Goal: Task Accomplishment & Management: Use online tool/utility

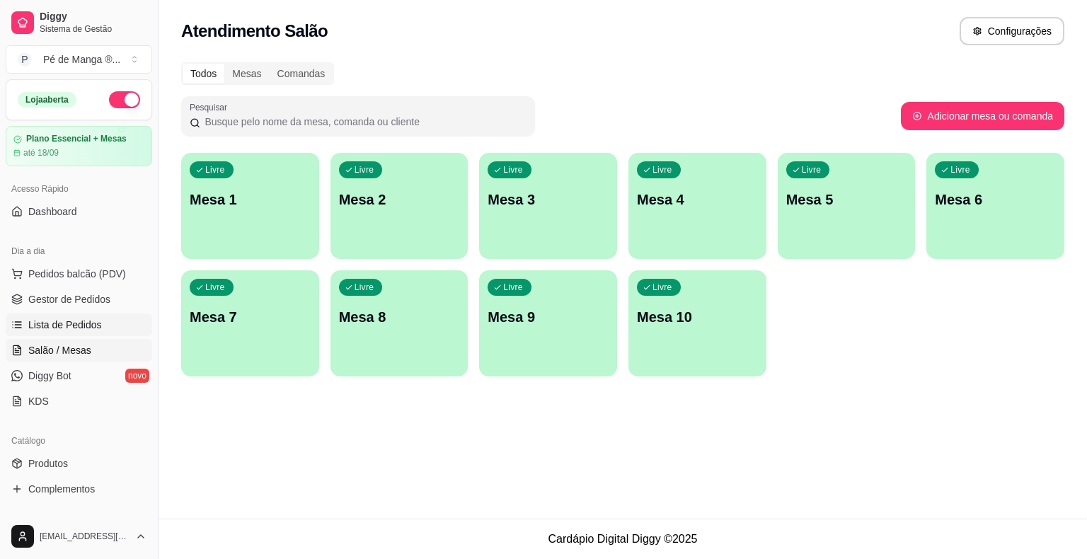
click at [96, 318] on span "Lista de Pedidos" at bounding box center [65, 325] width 74 height 14
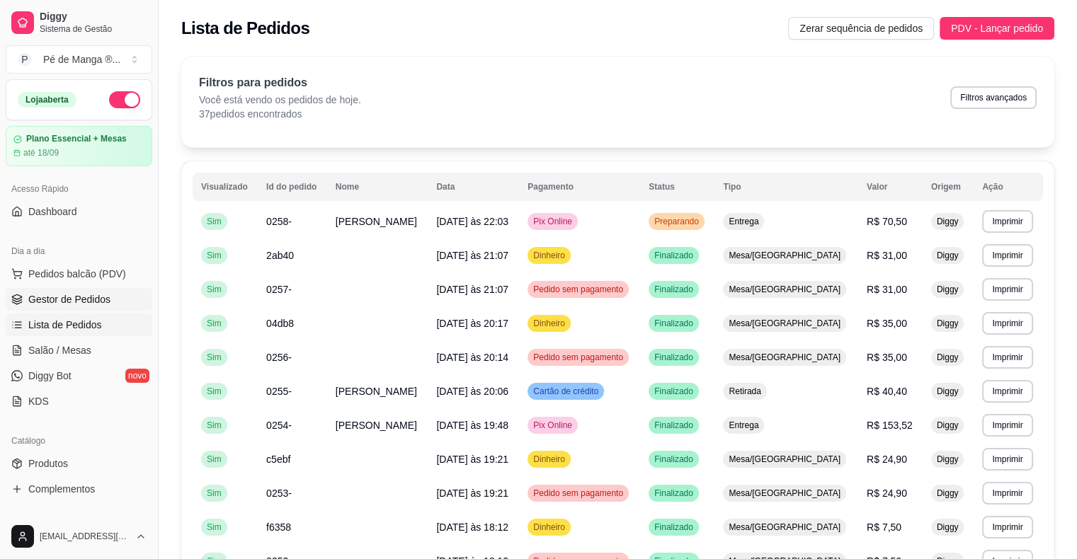
click at [96, 296] on span "Gestor de Pedidos" at bounding box center [69, 299] width 82 height 14
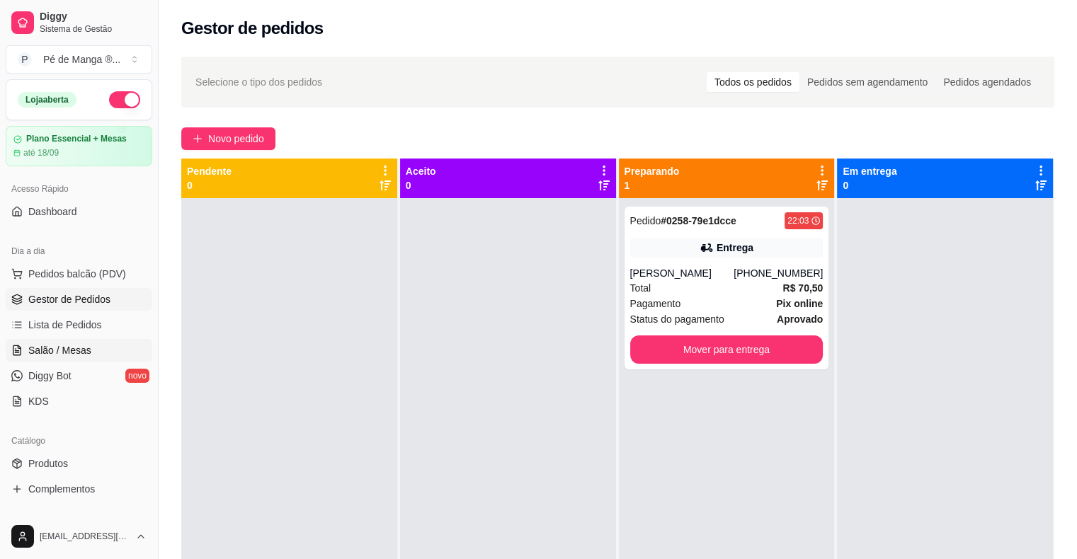
click at [73, 350] on span "Salão / Mesas" at bounding box center [59, 350] width 63 height 14
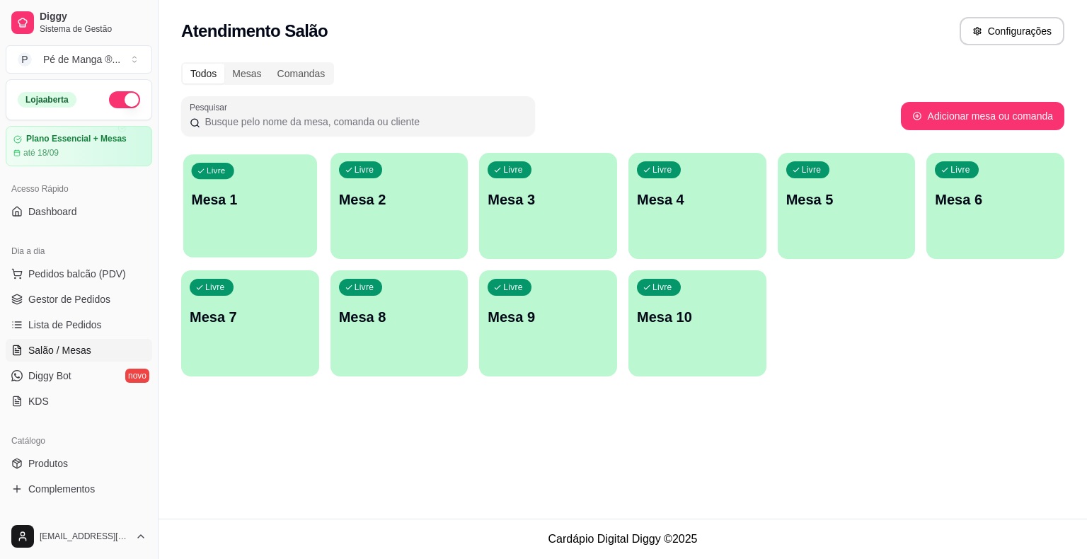
click at [235, 231] on div "Livre Mesa 1" at bounding box center [250, 197] width 134 height 86
click at [246, 219] on div "Livre Mesa 1" at bounding box center [250, 197] width 138 height 89
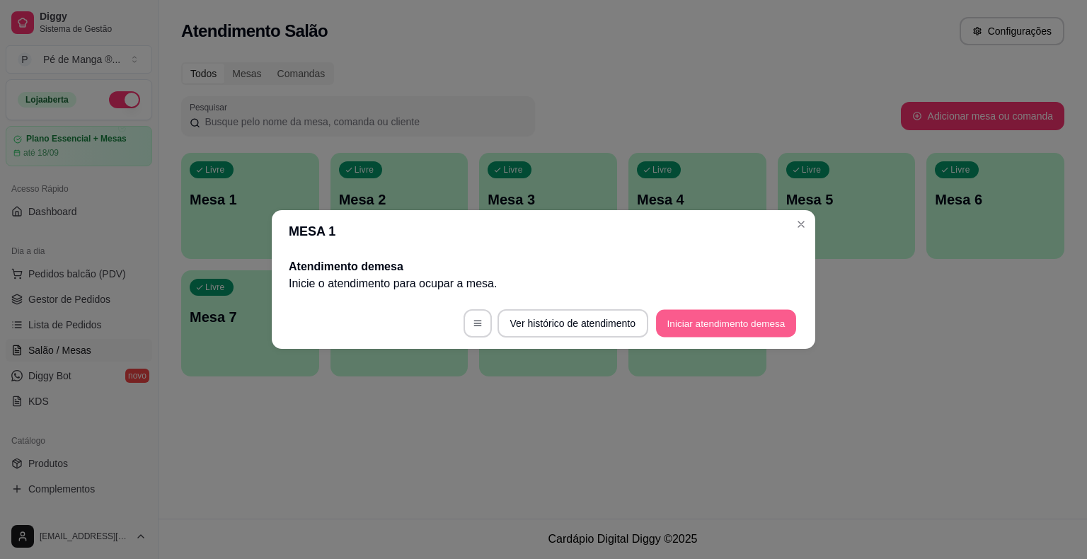
click at [729, 320] on button "Iniciar atendimento de mesa" at bounding box center [726, 324] width 140 height 28
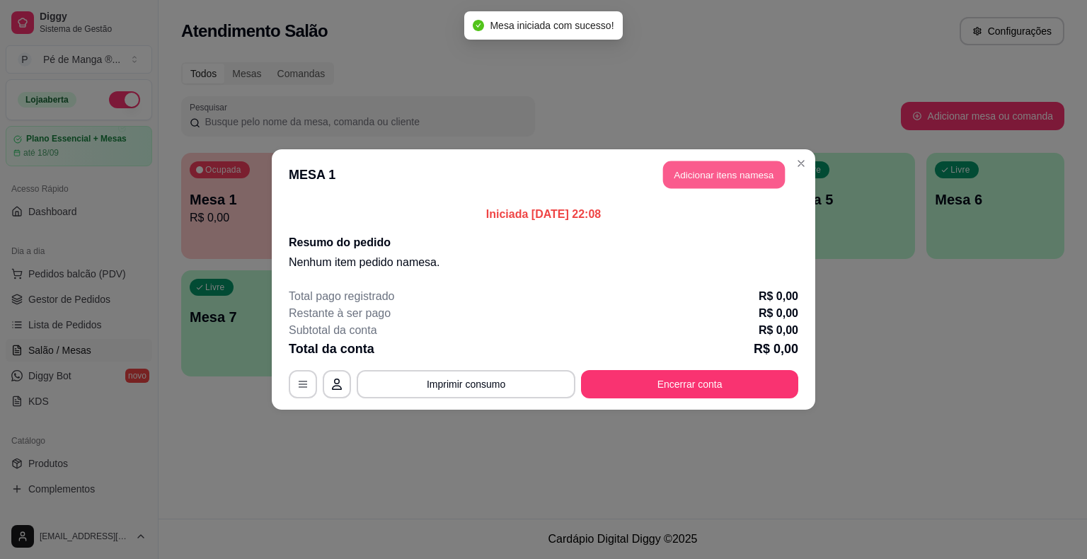
click at [707, 182] on button "Adicionar itens na mesa" at bounding box center [724, 175] width 122 height 28
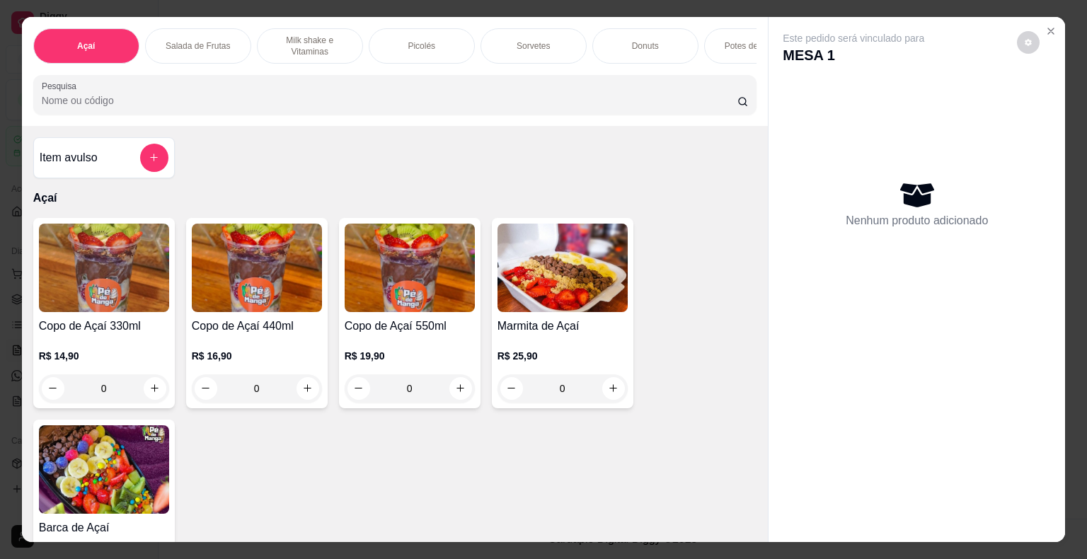
click at [727, 42] on p "Potes de Sorvete" at bounding box center [757, 45] width 65 height 11
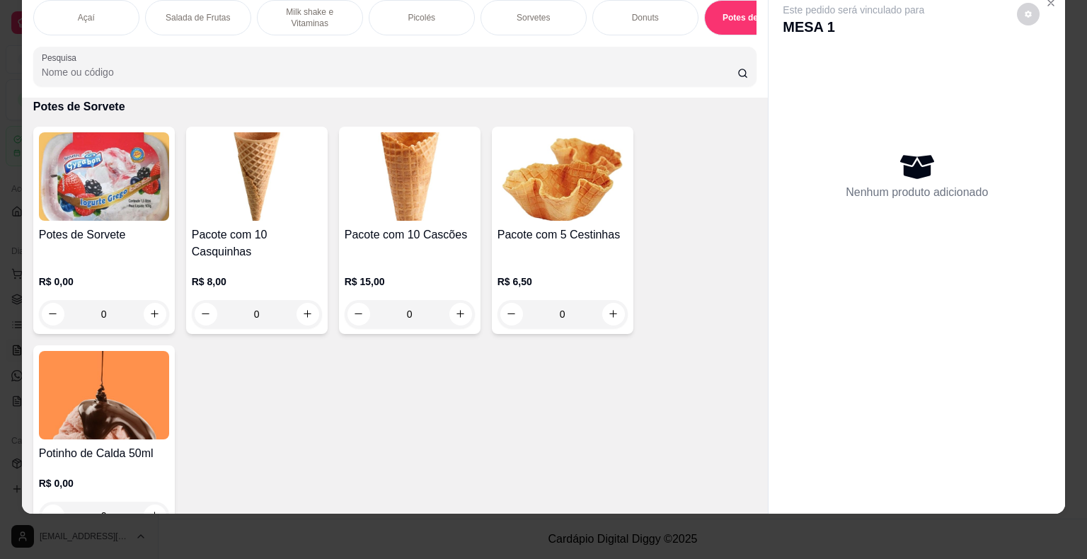
click at [94, 245] on div "Potes de Sorvete" at bounding box center [104, 244] width 130 height 34
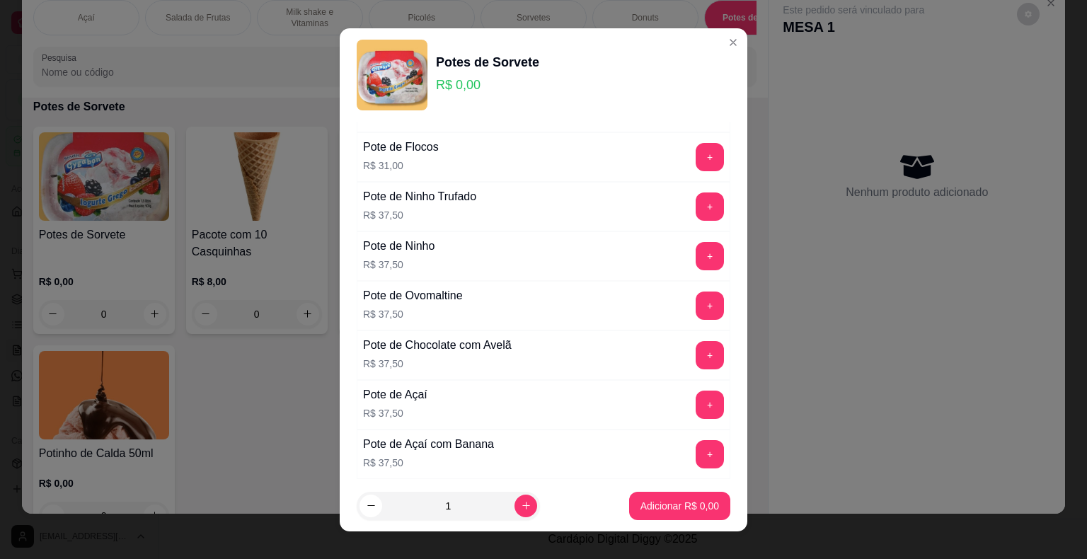
scroll to position [425, 0]
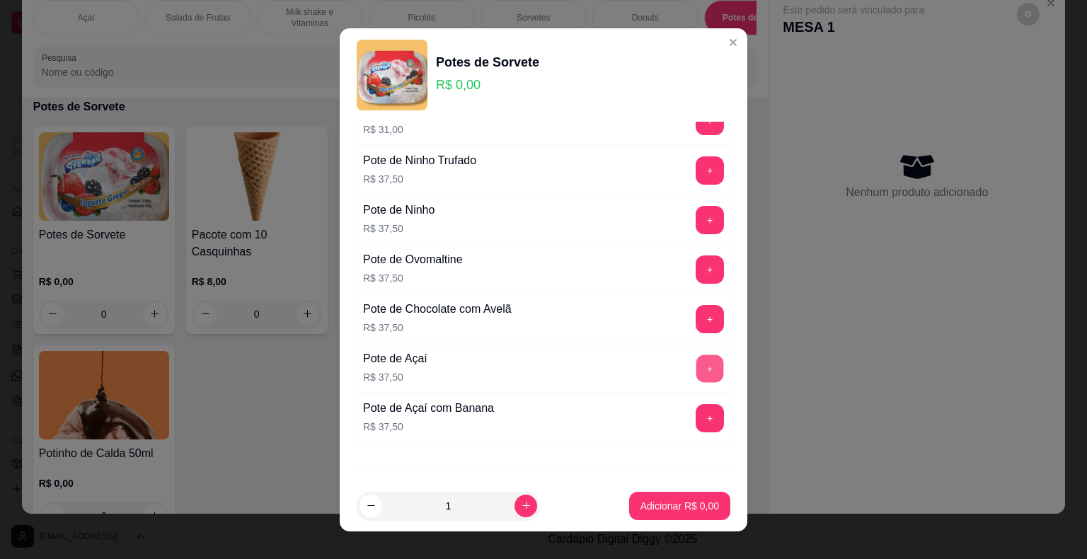
click at [697, 369] on button "+" at bounding box center [711, 369] width 28 height 28
click at [664, 511] on p "Adicionar R$ 37,50" at bounding box center [677, 505] width 82 height 13
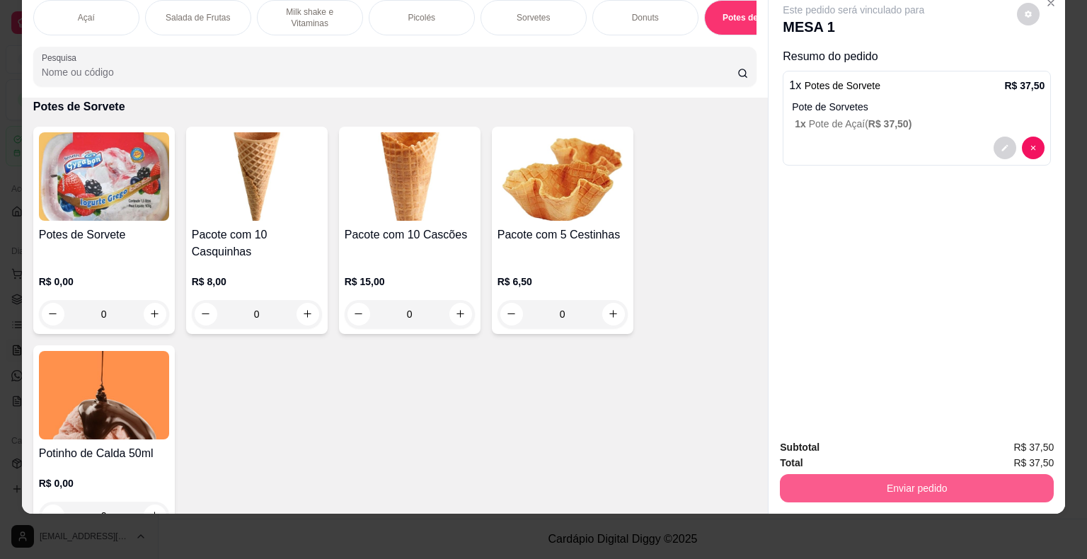
click at [826, 483] on button "Enviar pedido" at bounding box center [917, 488] width 274 height 28
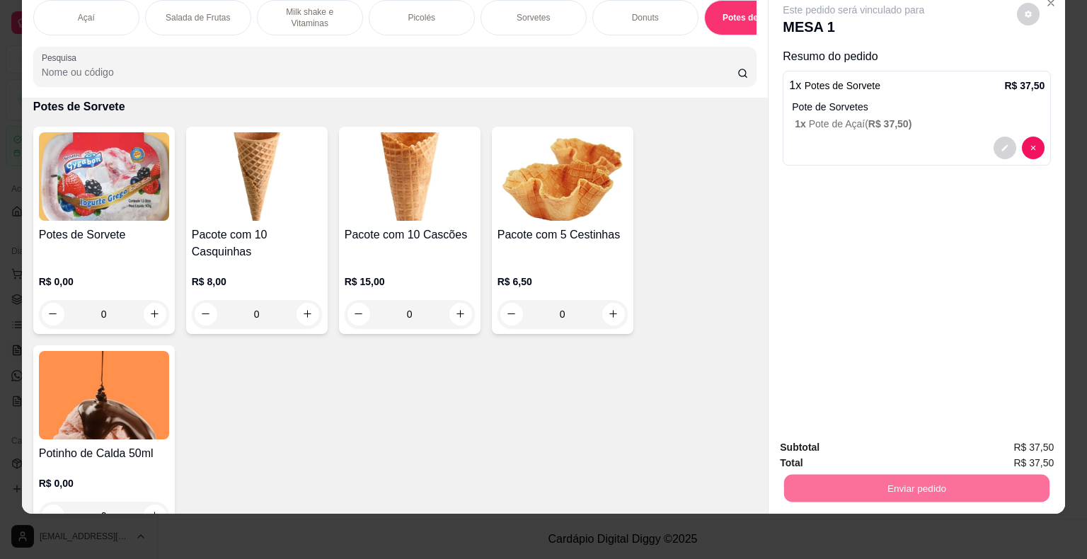
click at [838, 440] on button "Não registrar e enviar pedido" at bounding box center [869, 443] width 147 height 27
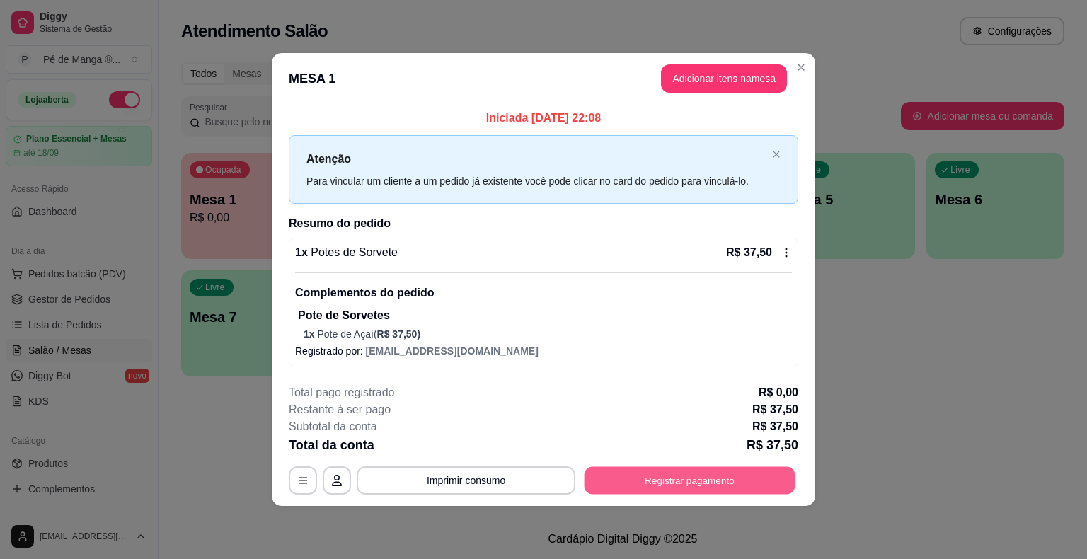
click at [721, 481] on button "Registrar pagamento" at bounding box center [690, 481] width 211 height 28
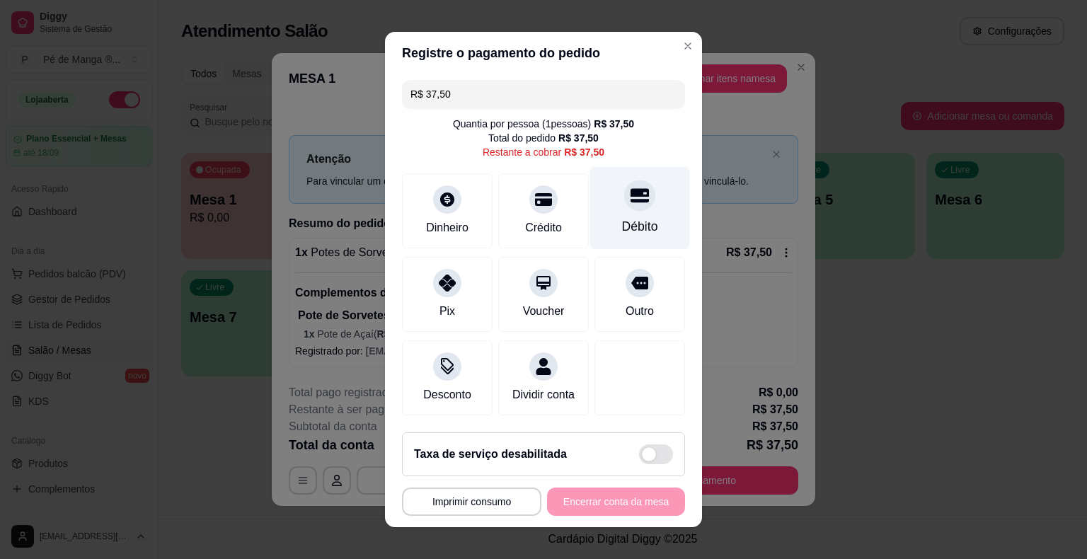
click at [597, 222] on div "Débito" at bounding box center [640, 208] width 100 height 83
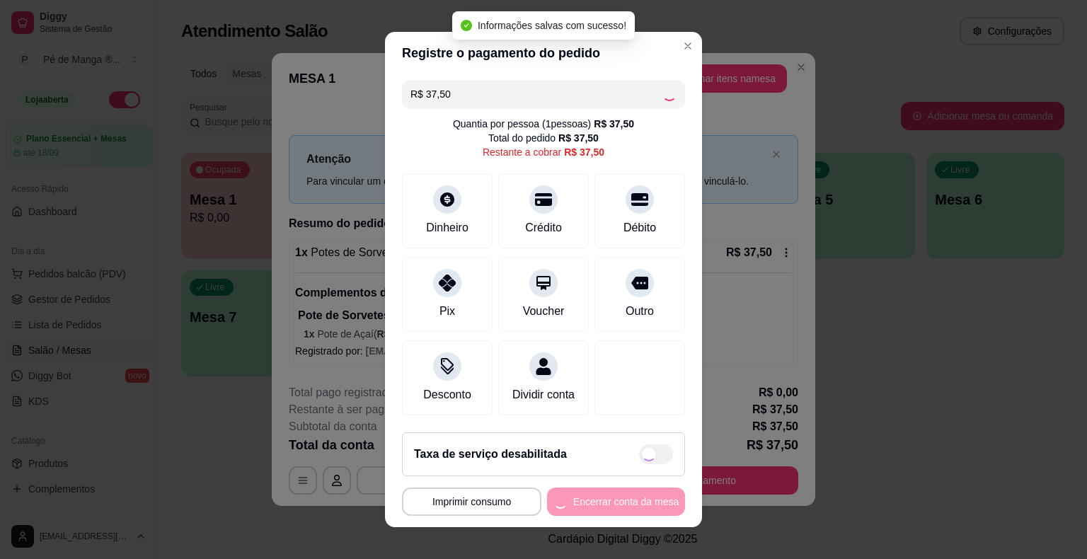
type input "R$ 0,00"
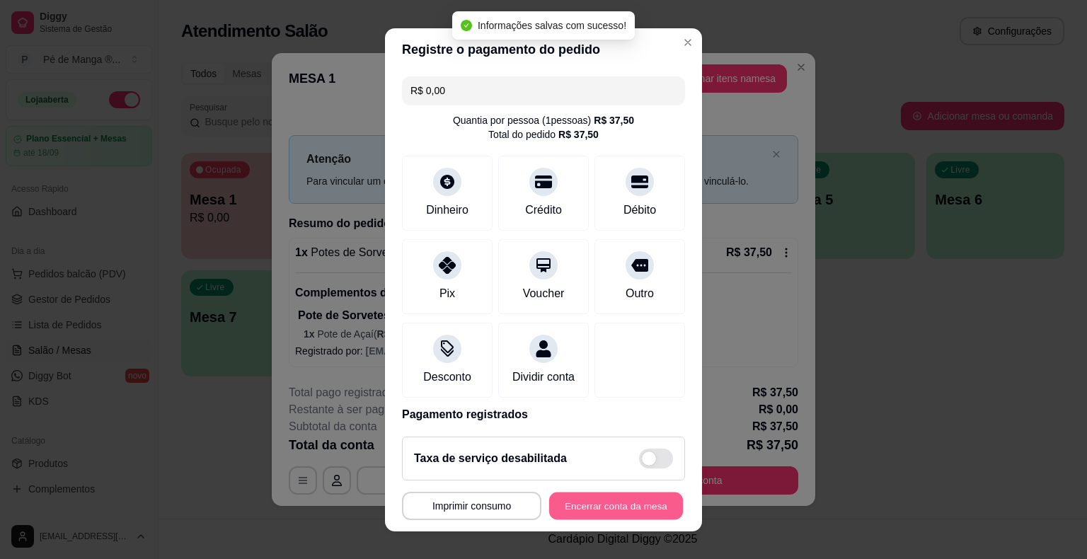
click at [590, 505] on button "Encerrar conta da mesa" at bounding box center [616, 506] width 134 height 28
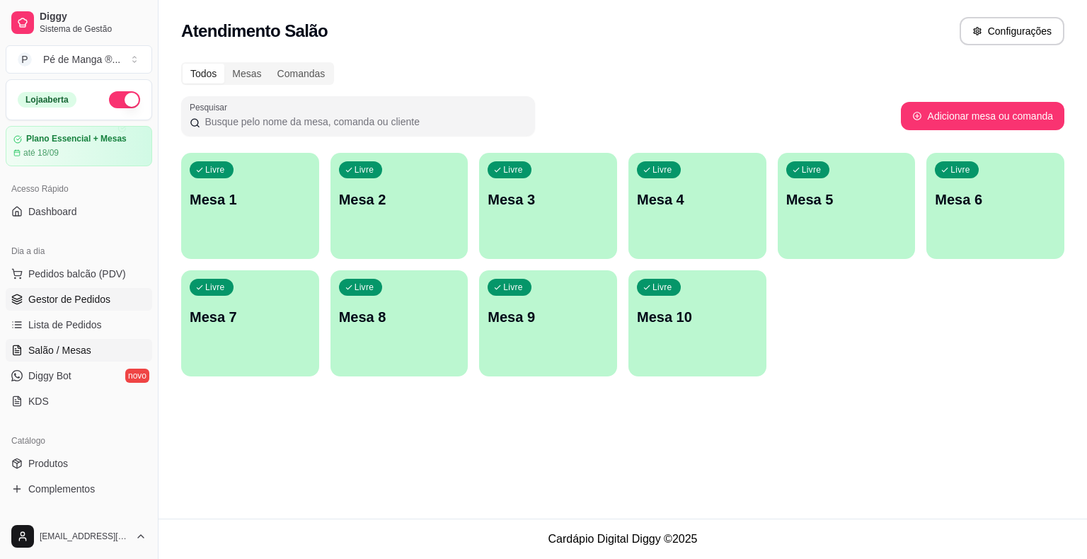
click at [41, 299] on span "Gestor de Pedidos" at bounding box center [69, 299] width 82 height 14
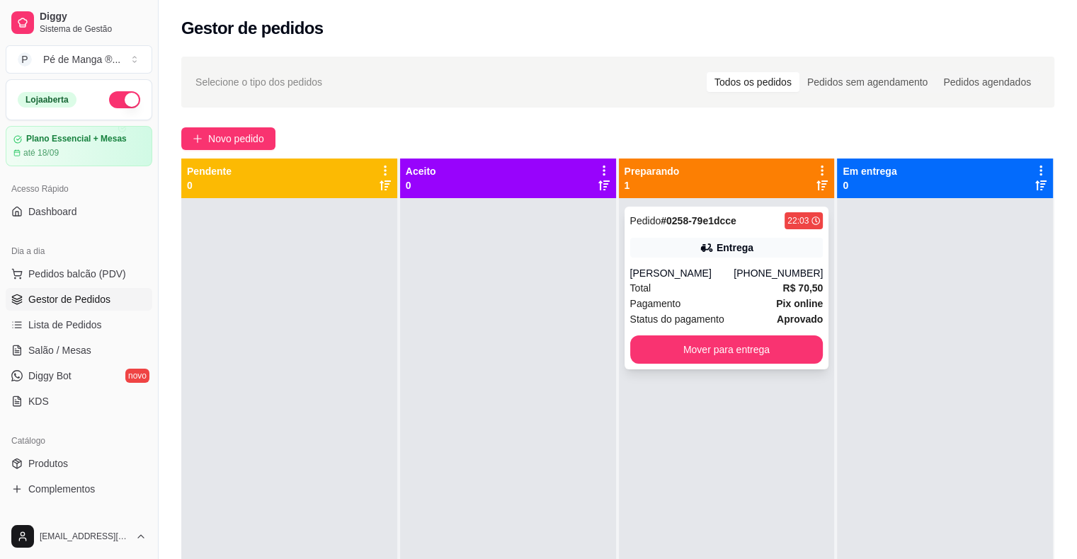
click at [747, 297] on div "Pagamento Pix online" at bounding box center [726, 304] width 193 height 16
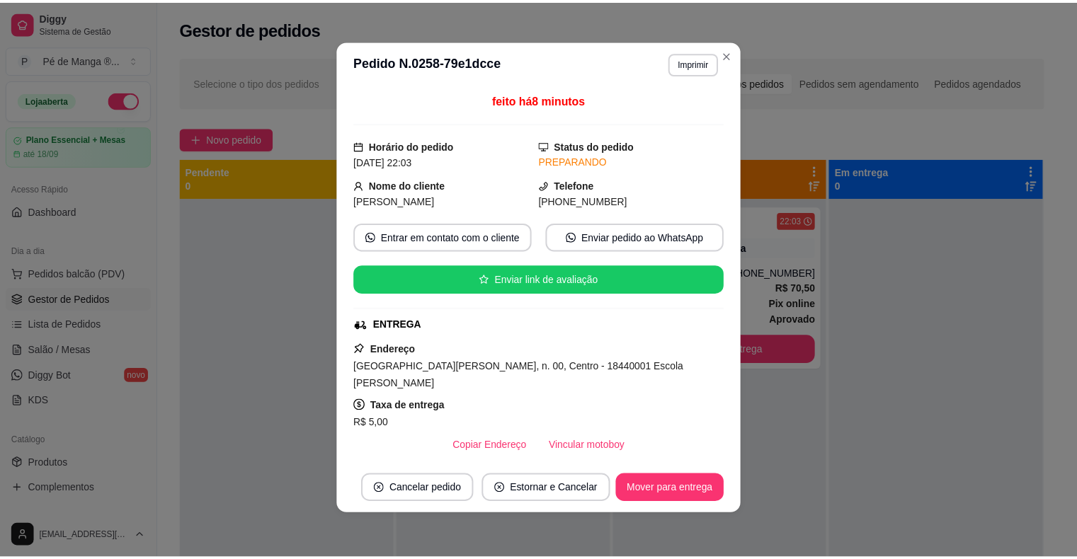
scroll to position [3, 0]
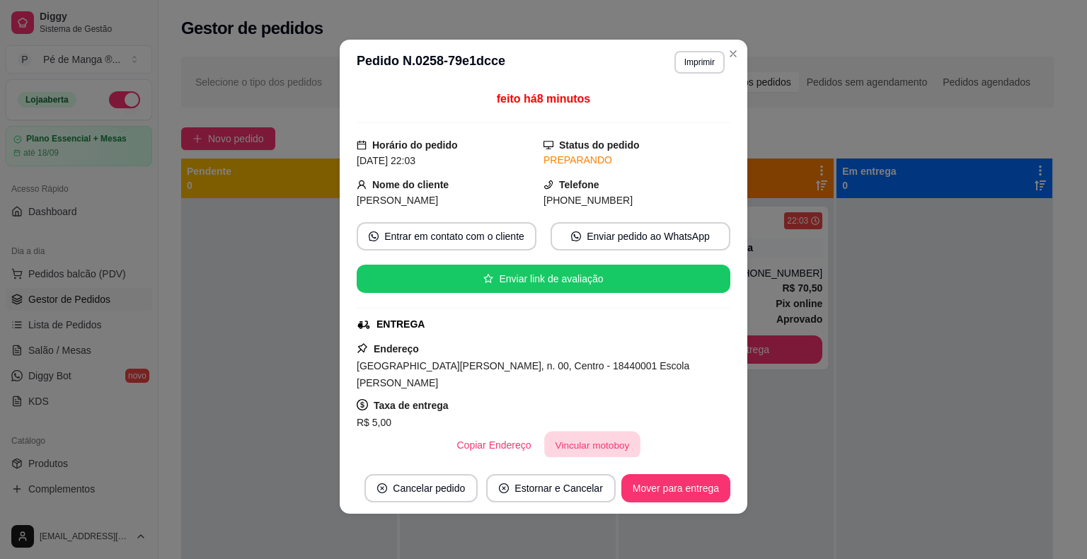
click at [575, 435] on button "Vincular motoboy" at bounding box center [592, 446] width 96 height 28
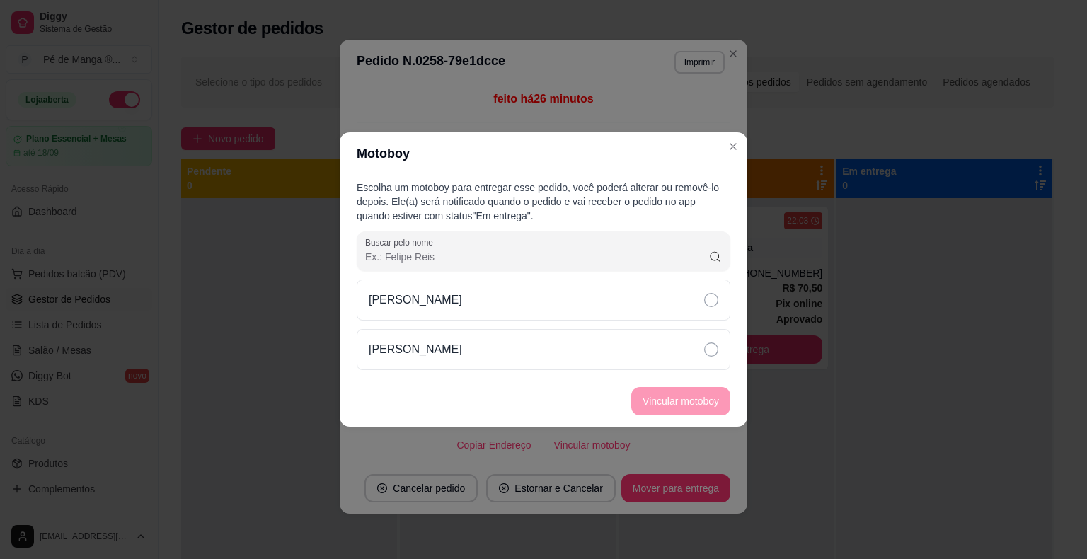
click at [732, 360] on div "Escolha um motoboy para entregar esse pedido, você poderá alterar ou removê-lo …" at bounding box center [544, 275] width 408 height 201
click at [719, 360] on div "Samuel" at bounding box center [544, 349] width 374 height 41
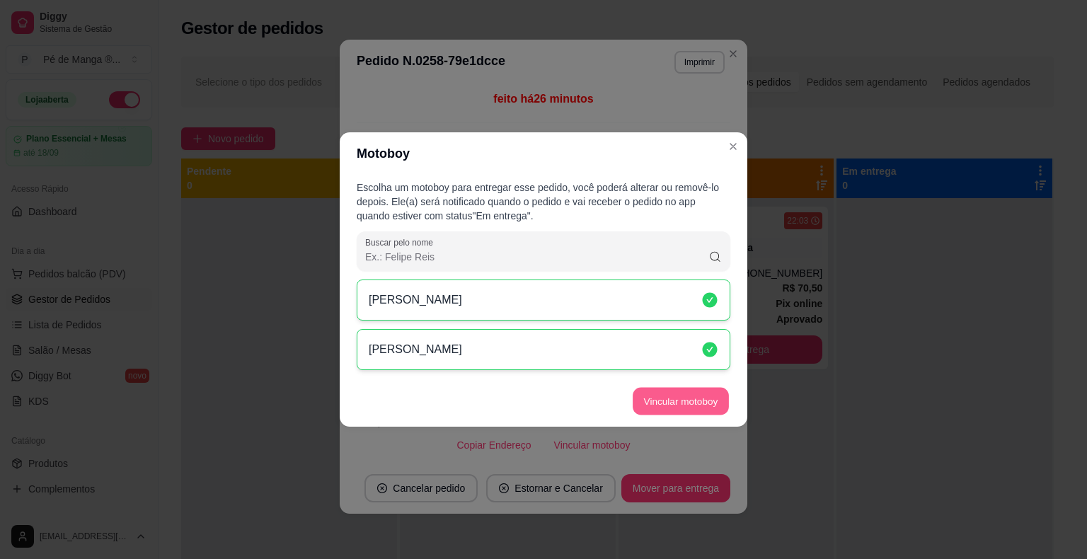
click at [715, 406] on button "Vincular motoboy" at bounding box center [681, 402] width 96 height 28
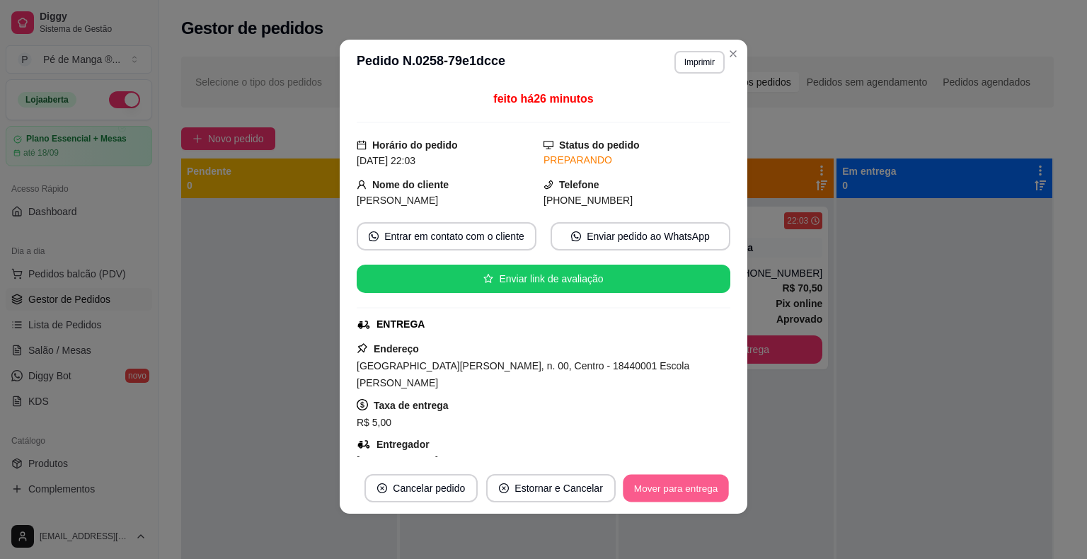
click at [682, 484] on button "Mover para entrega" at bounding box center [676, 489] width 106 height 28
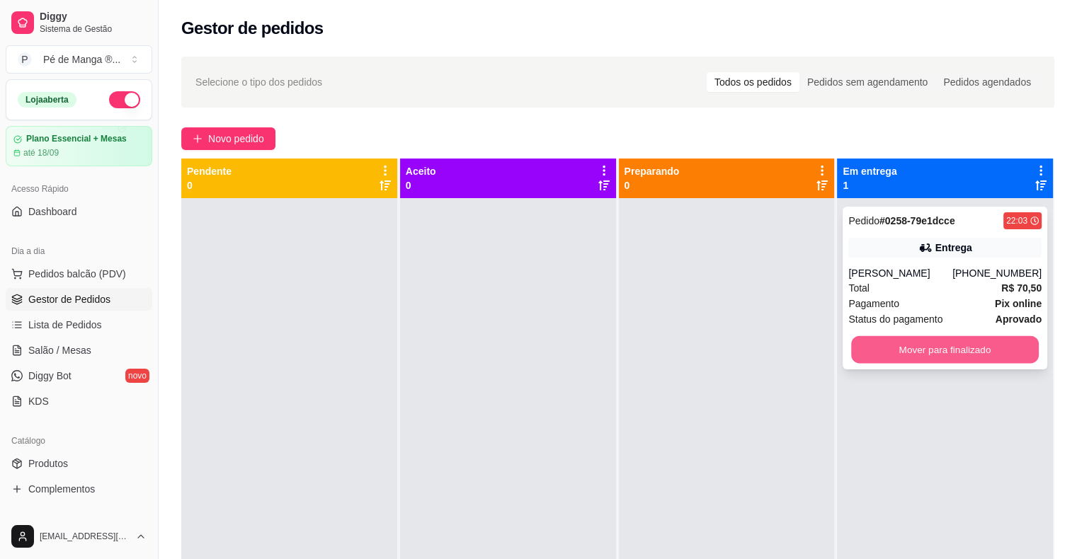
click at [893, 338] on button "Mover para finalizado" at bounding box center [945, 350] width 188 height 28
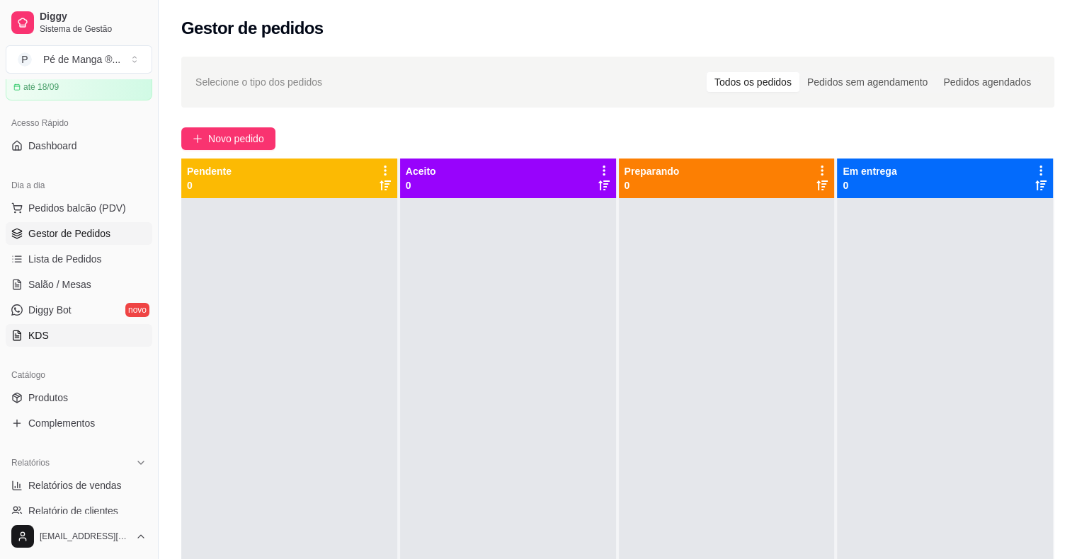
scroll to position [0, 0]
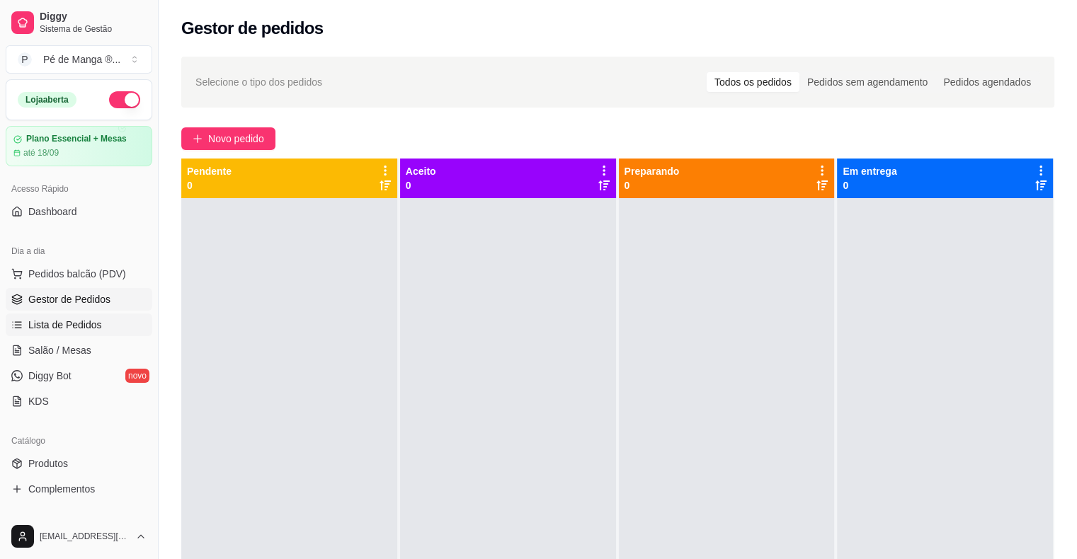
click at [92, 321] on span "Lista de Pedidos" at bounding box center [65, 325] width 74 height 14
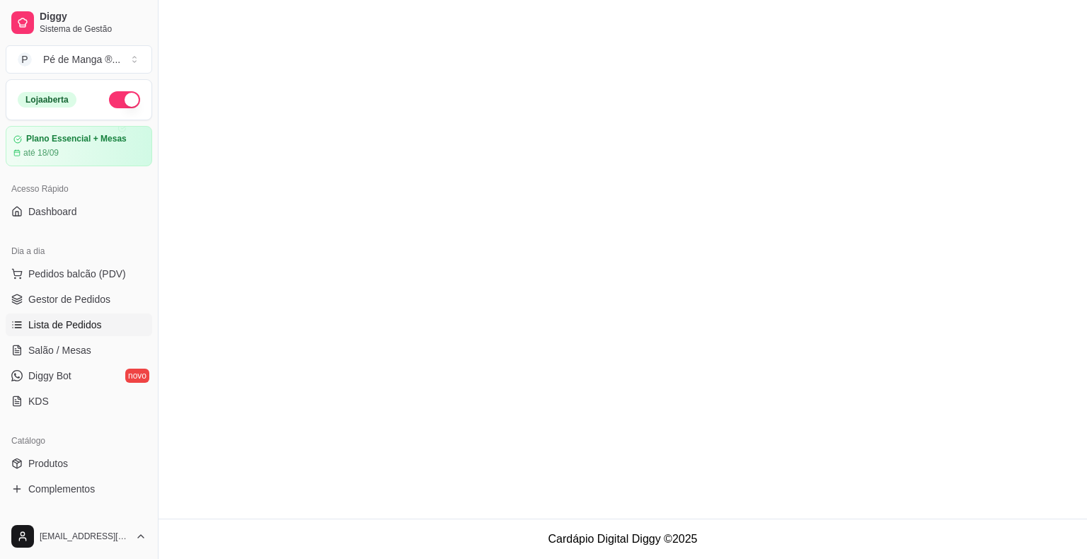
click at [48, 322] on span "Lista de Pedidos" at bounding box center [65, 325] width 74 height 14
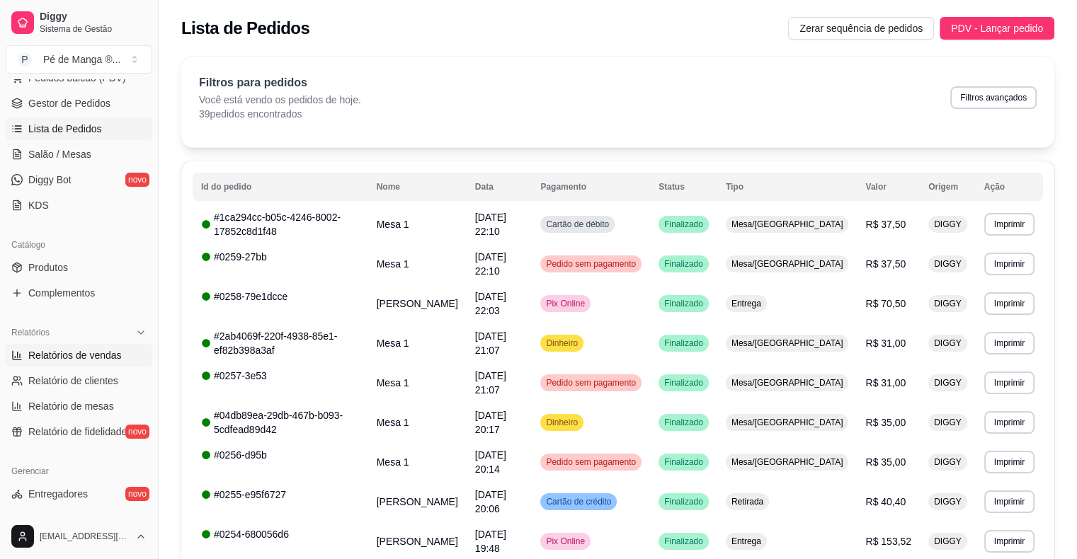
scroll to position [212, 0]
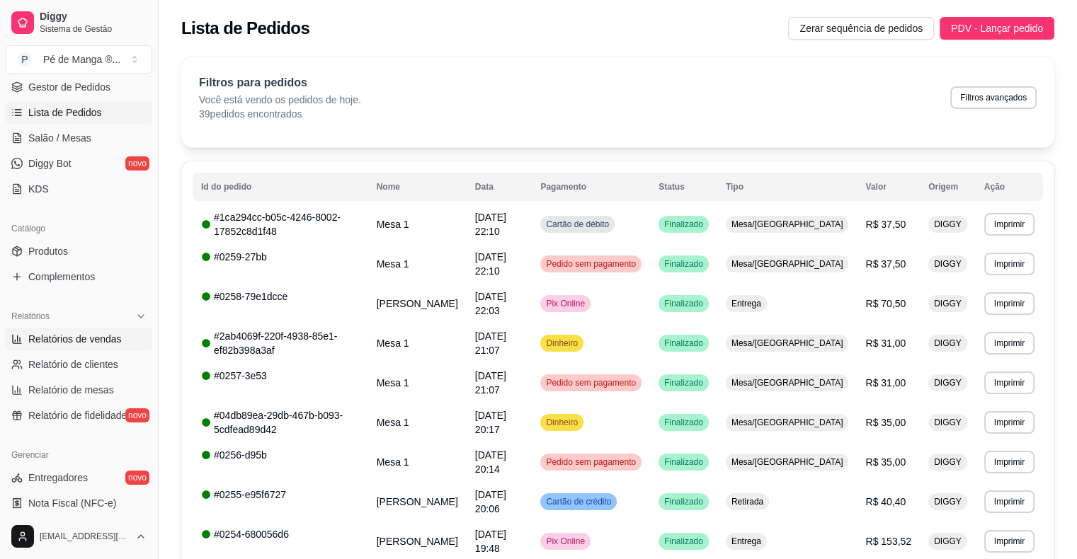
click at [53, 334] on span "Relatórios de vendas" at bounding box center [74, 339] width 93 height 14
select select "ALL"
select select "0"
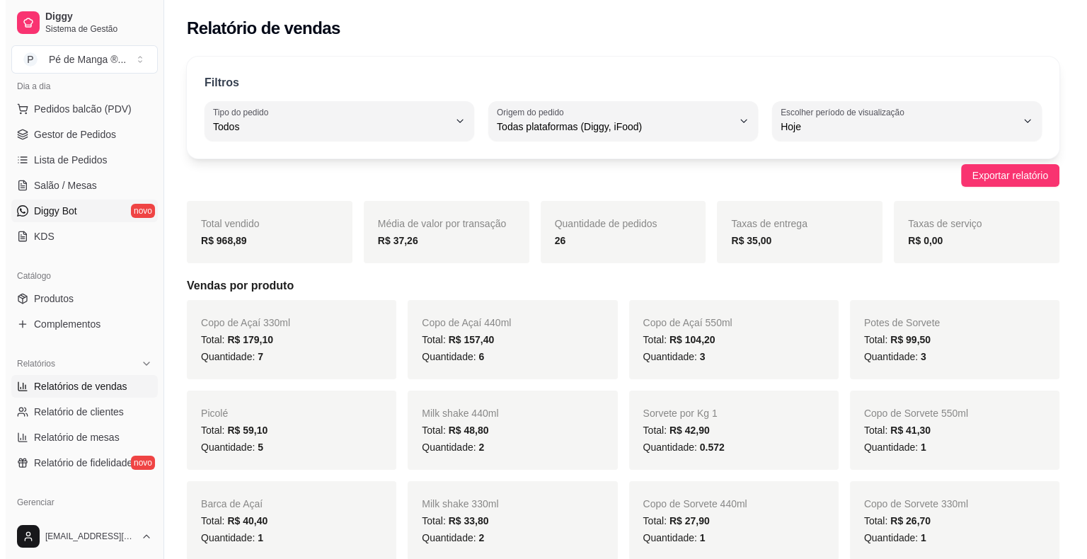
scroll to position [142, 0]
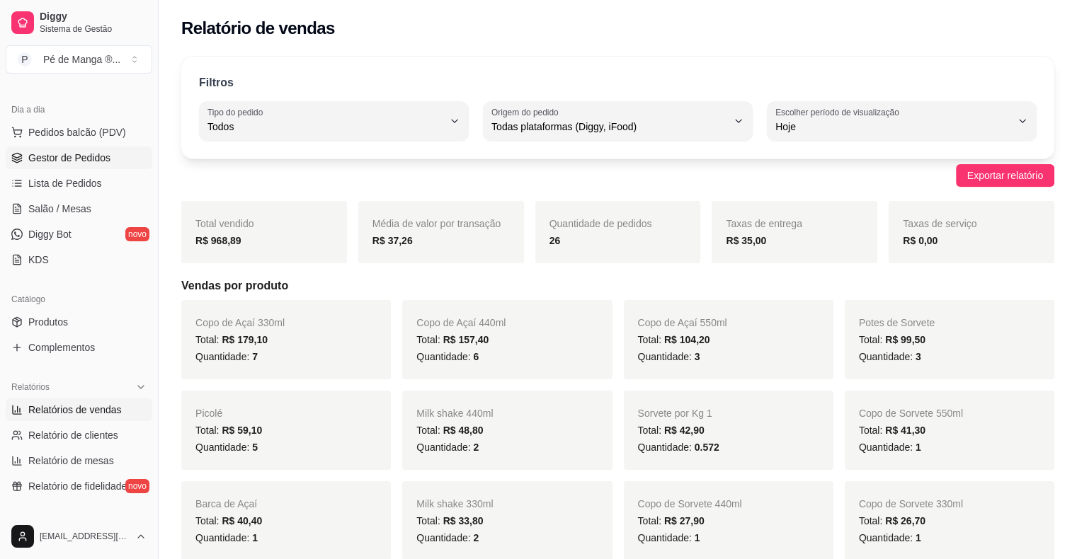
click at [110, 157] on link "Gestor de Pedidos" at bounding box center [79, 158] width 147 height 23
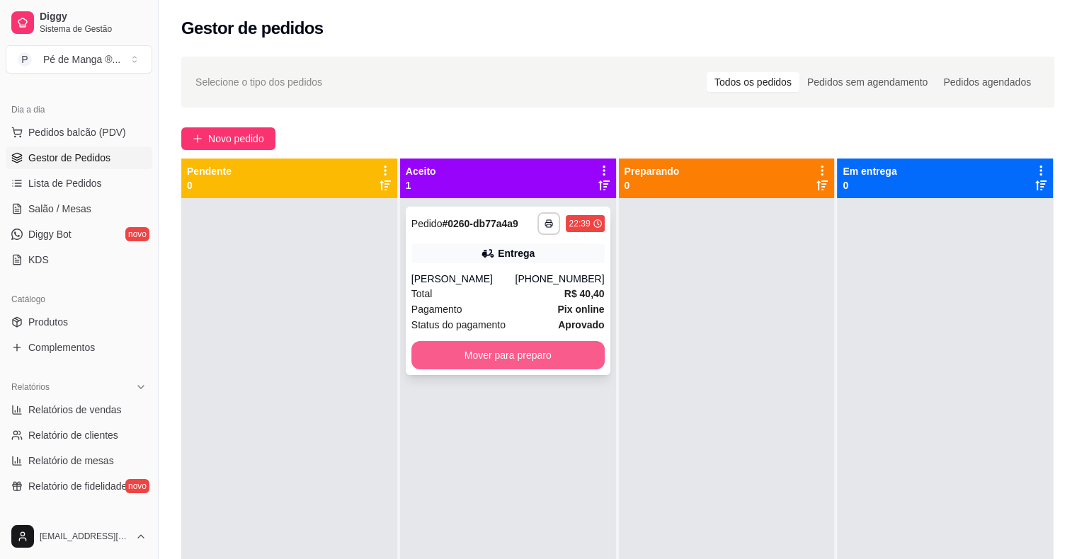
click at [578, 367] on button "Mover para preparo" at bounding box center [507, 355] width 193 height 28
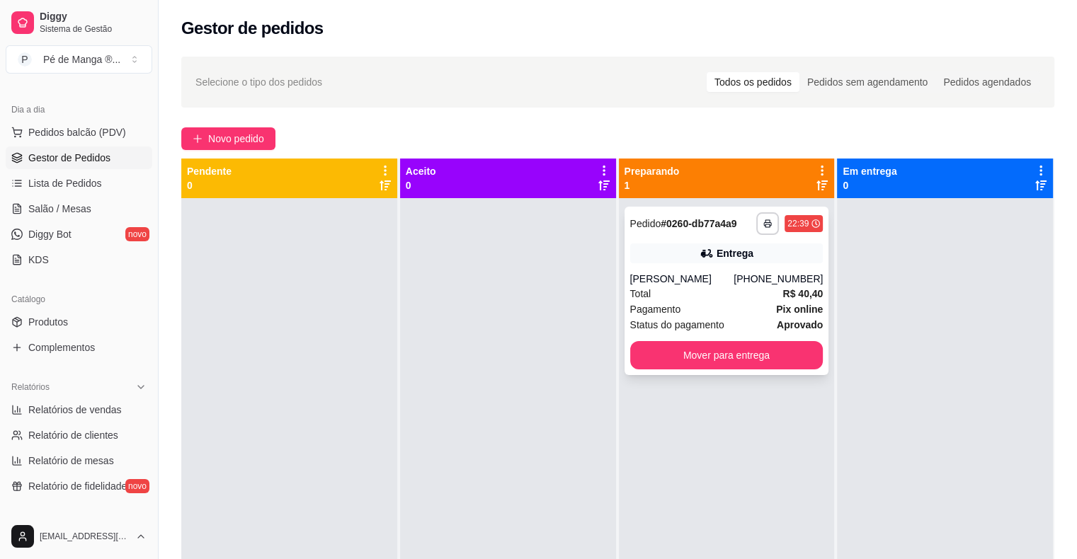
click at [738, 317] on div "Pagamento Pix online" at bounding box center [726, 310] width 193 height 16
